Goal: Information Seeking & Learning: Learn about a topic

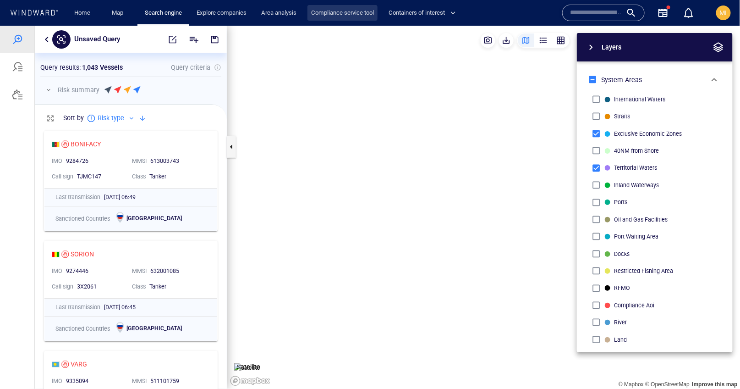
scroll to position [262, 192]
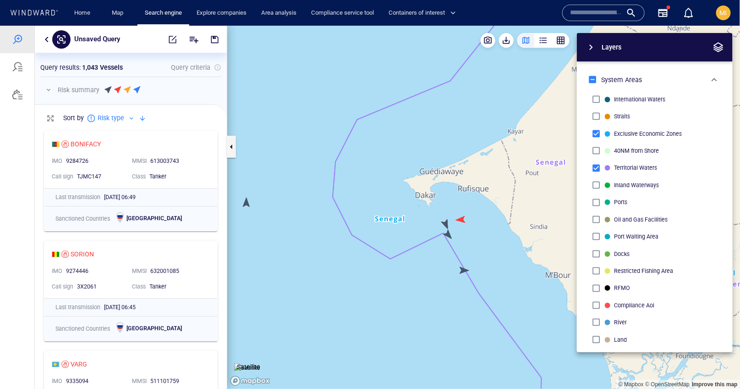
click at [582, 14] on input "text" at bounding box center [596, 13] width 52 height 14
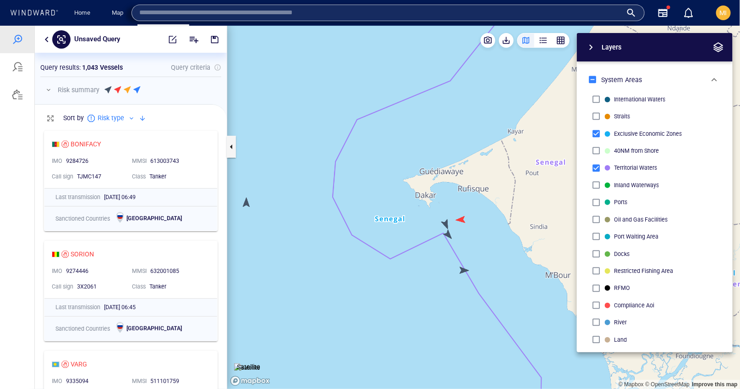
paste input "*******"
type input "*******"
click at [509, 95] on div "Layers System Areas International Waters Straits Exclusive Economic Zones 40NM …" at bounding box center [607, 192] width 252 height 319
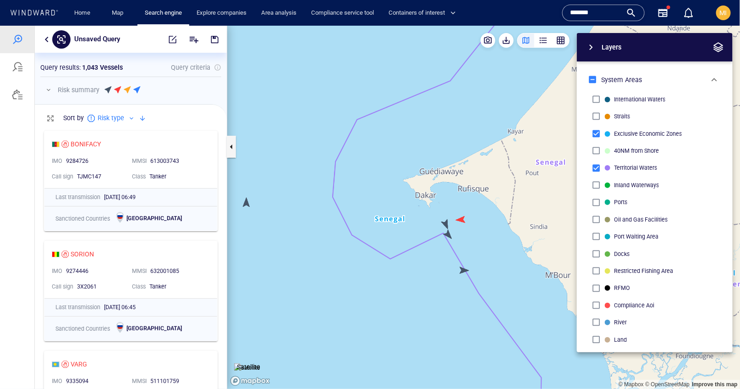
click at [633, 12] on div "*******" at bounding box center [603, 13] width 67 height 14
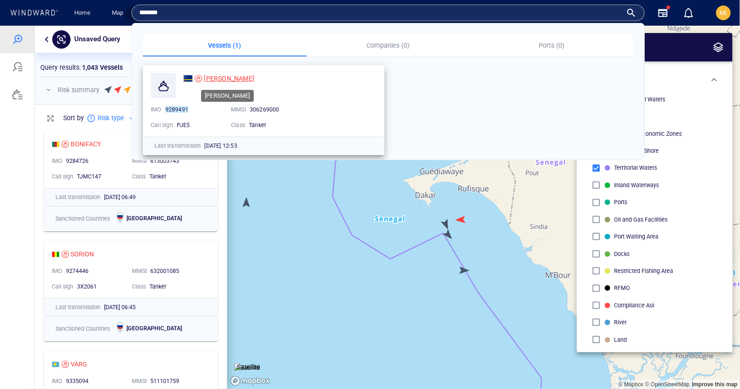
click at [220, 77] on span "[PERSON_NAME]" at bounding box center [229, 78] width 50 height 7
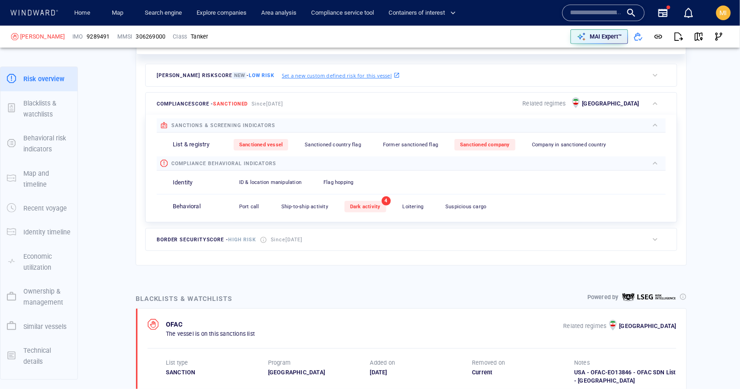
scroll to position [158, 0]
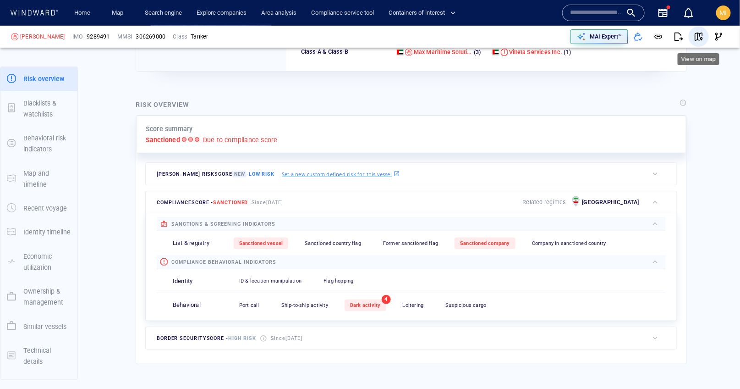
click at [699, 37] on span "button" at bounding box center [698, 36] width 9 height 9
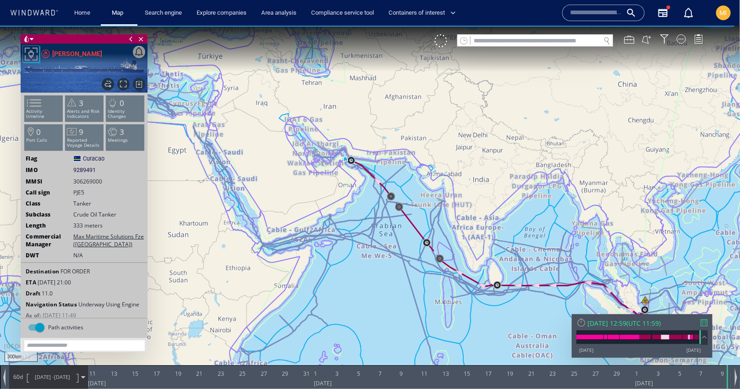
drag, startPoint x: 374, startPoint y: 178, endPoint x: 406, endPoint y: 242, distance: 71.9
click at [406, 240] on canvas "Map" at bounding box center [370, 202] width 741 height 354
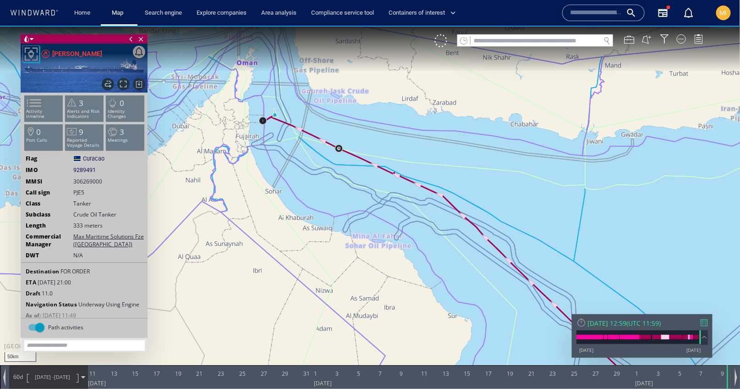
drag, startPoint x: 311, startPoint y: 144, endPoint x: 345, endPoint y: 193, distance: 59.5
click at [345, 193] on canvas "Map" at bounding box center [370, 202] width 741 height 354
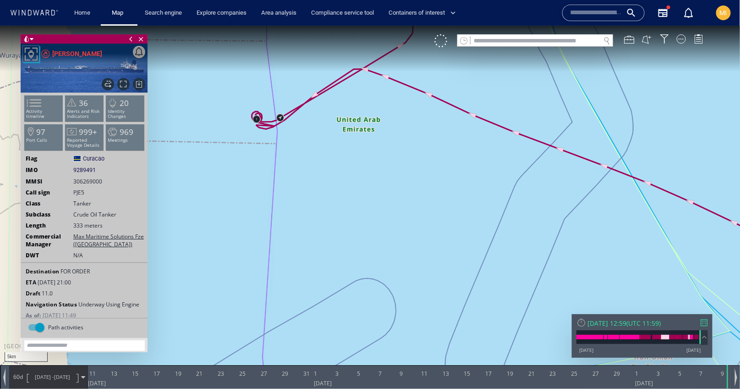
drag, startPoint x: 297, startPoint y: 148, endPoint x: 297, endPoint y: 176, distance: 28.4
click at [297, 167] on canvas "Map" at bounding box center [370, 202] width 741 height 354
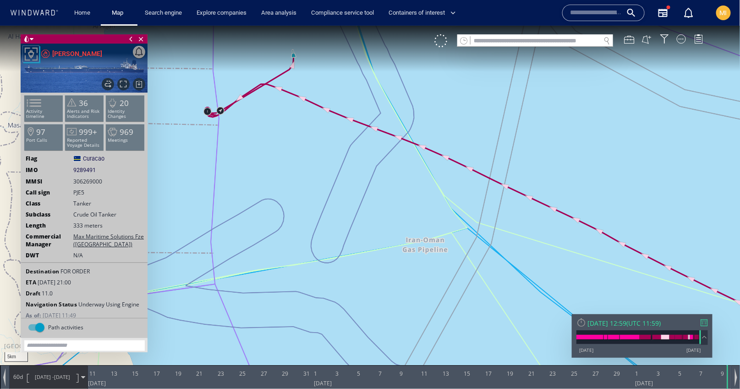
drag, startPoint x: 225, startPoint y: 173, endPoint x: 273, endPoint y: 209, distance: 59.9
click at [273, 208] on canvas "Map" at bounding box center [370, 202] width 741 height 354
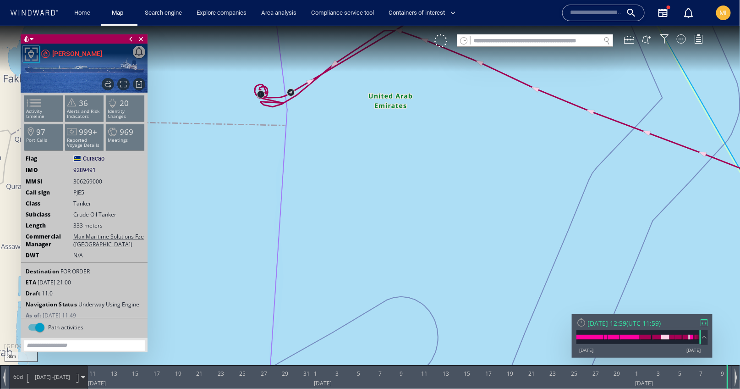
drag, startPoint x: 285, startPoint y: 163, endPoint x: 285, endPoint y: 233, distance: 70.1
click at [285, 233] on canvas "Map" at bounding box center [370, 202] width 741 height 354
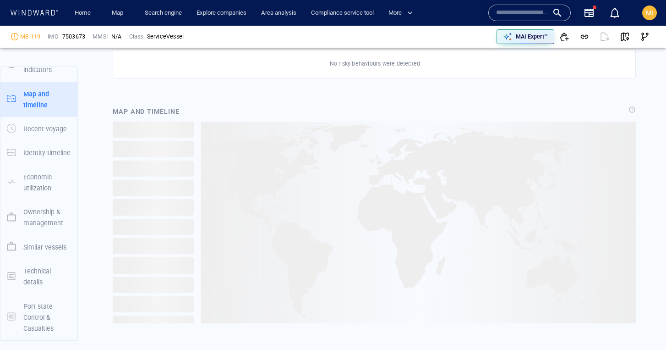
scroll to position [555, 0]
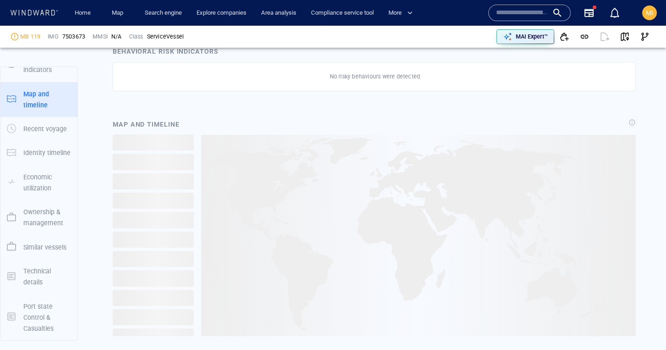
click at [481, 220] on img at bounding box center [418, 235] width 435 height 201
